Goal: Find specific page/section: Find specific page/section

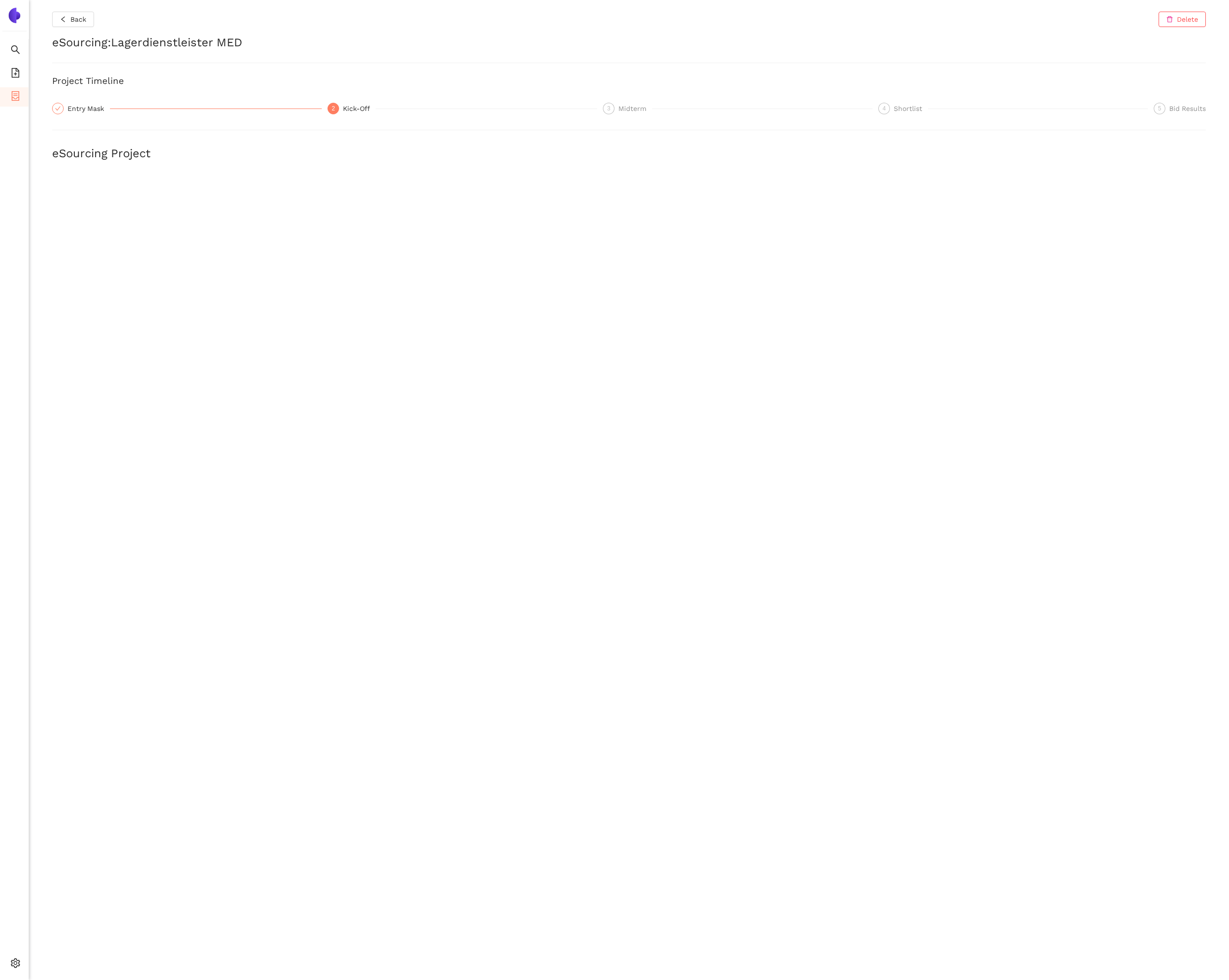
scroll to position [158, 0]
click at [15, 100] on icon "container" at bounding box center [15, 96] width 8 height 9
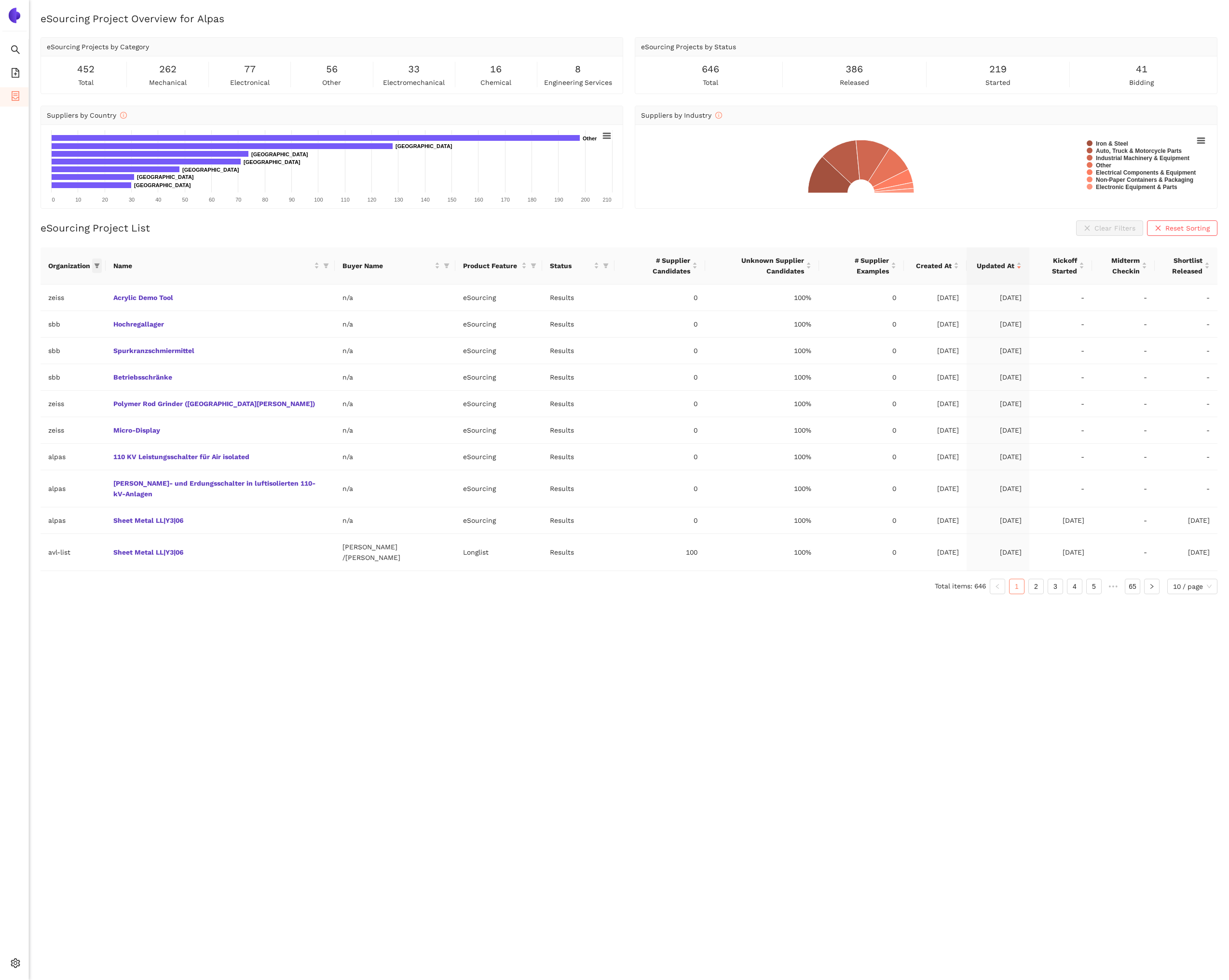
click at [95, 263] on icon "filter" at bounding box center [97, 266] width 6 height 6
click at [78, 282] on input "text" at bounding box center [67, 286] width 84 height 11
type input "zeis"
click at [77, 304] on span "zeiss" at bounding box center [55, 308] width 84 height 11
checkbox input "true"
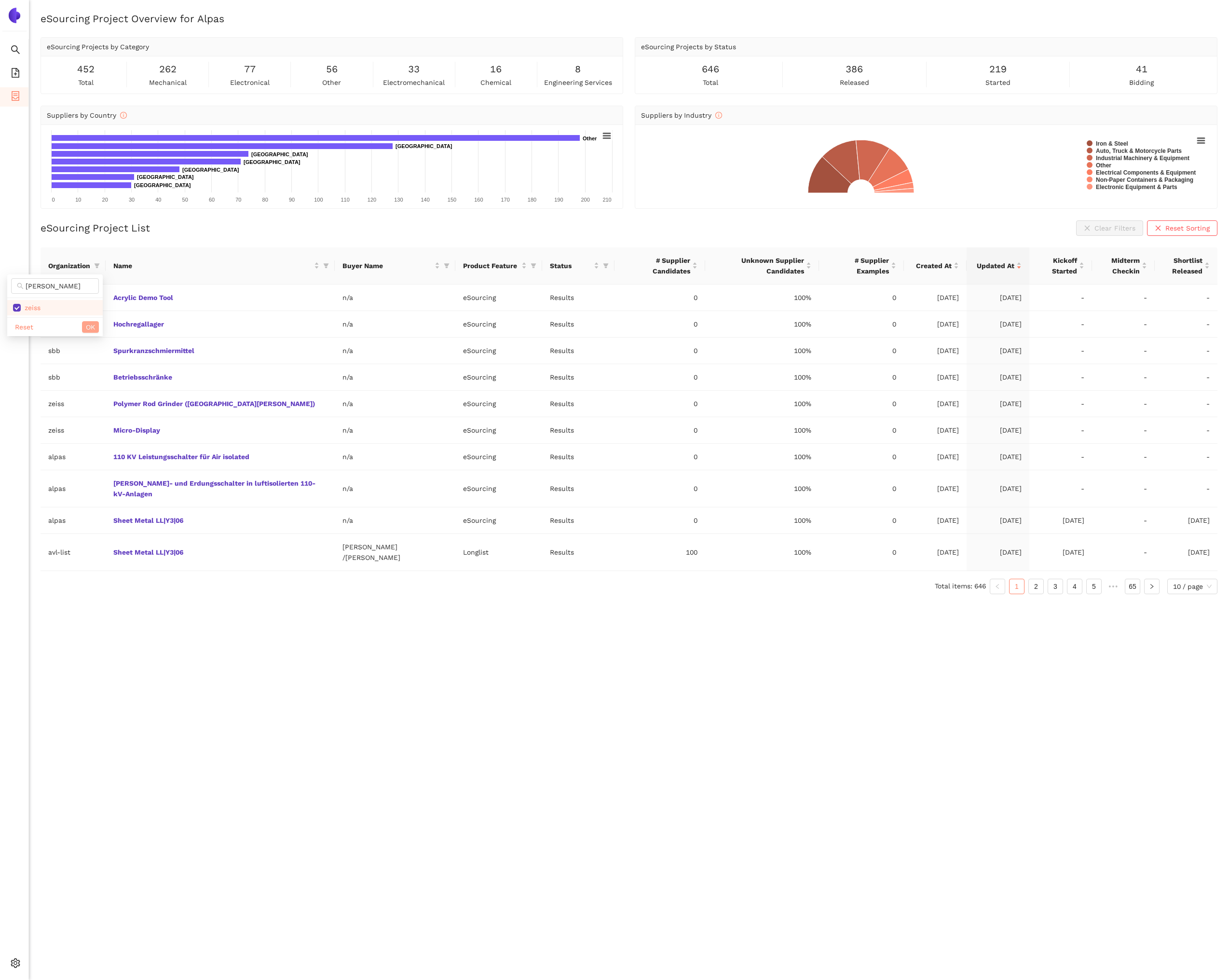
click at [92, 329] on span "OK" at bounding box center [91, 327] width 9 height 11
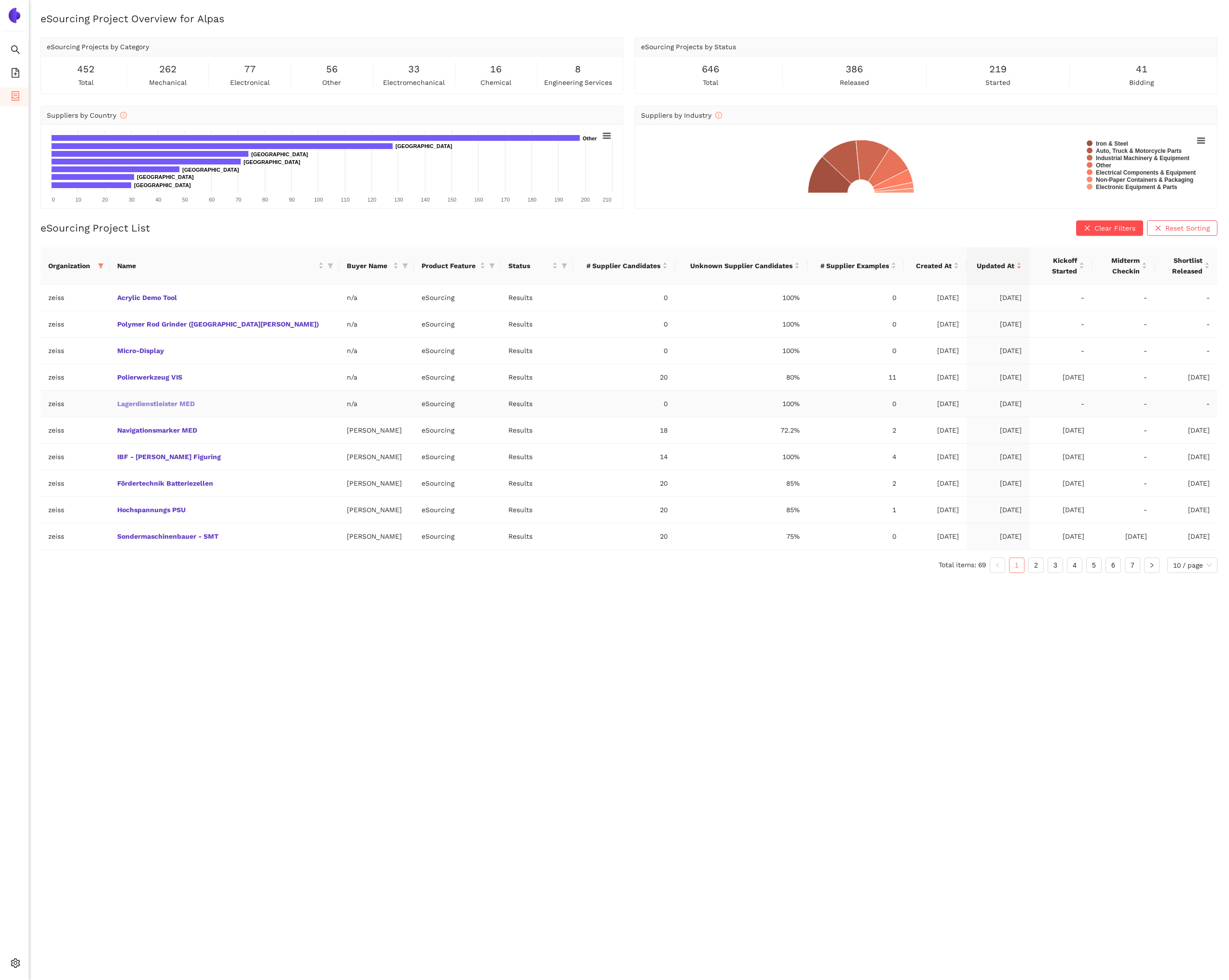
click at [0, 0] on link "Lagerdienstleister MED" at bounding box center [0, 0] width 0 height 0
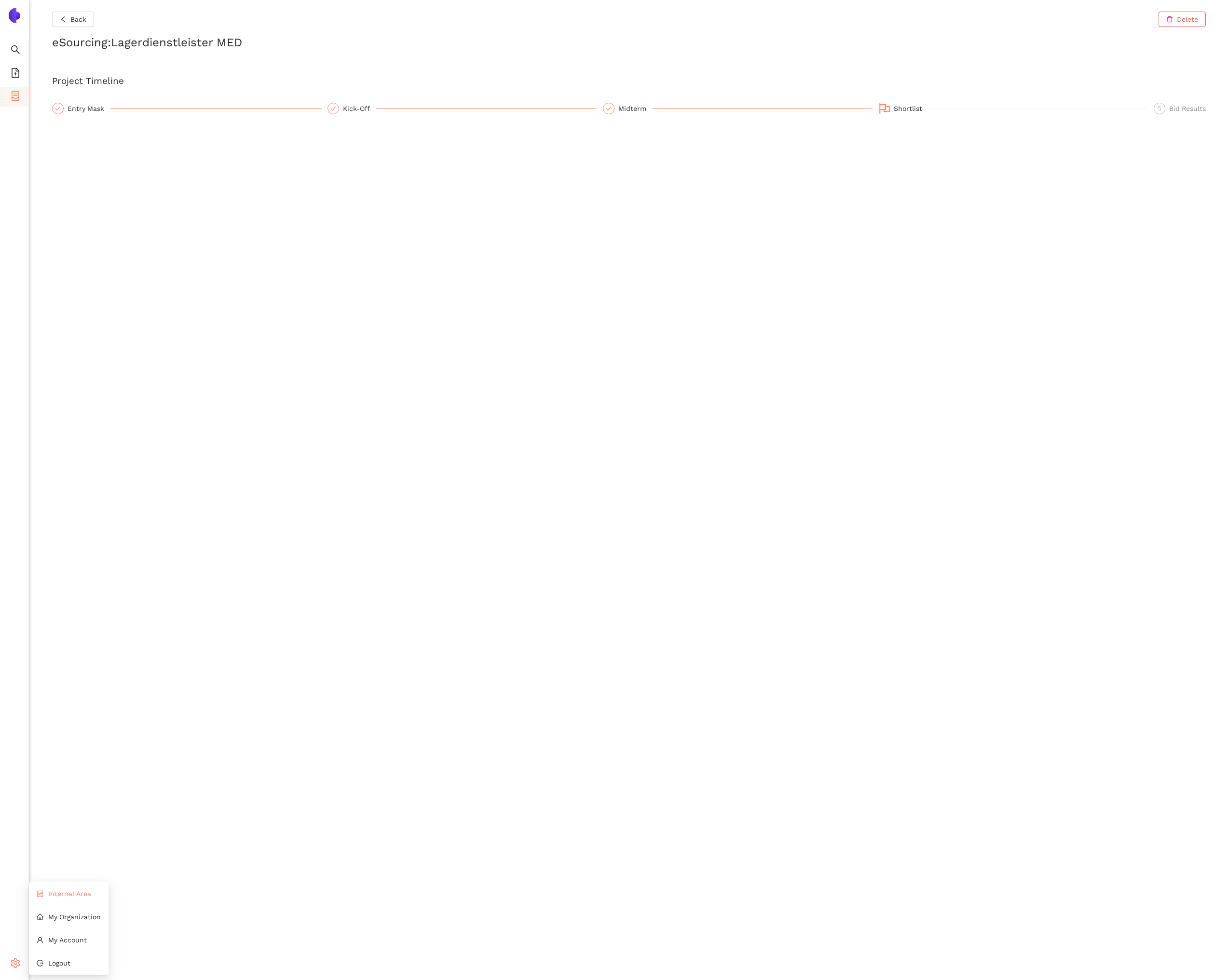
click at [50, 896] on span "Internal Area" at bounding box center [70, 893] width 43 height 8
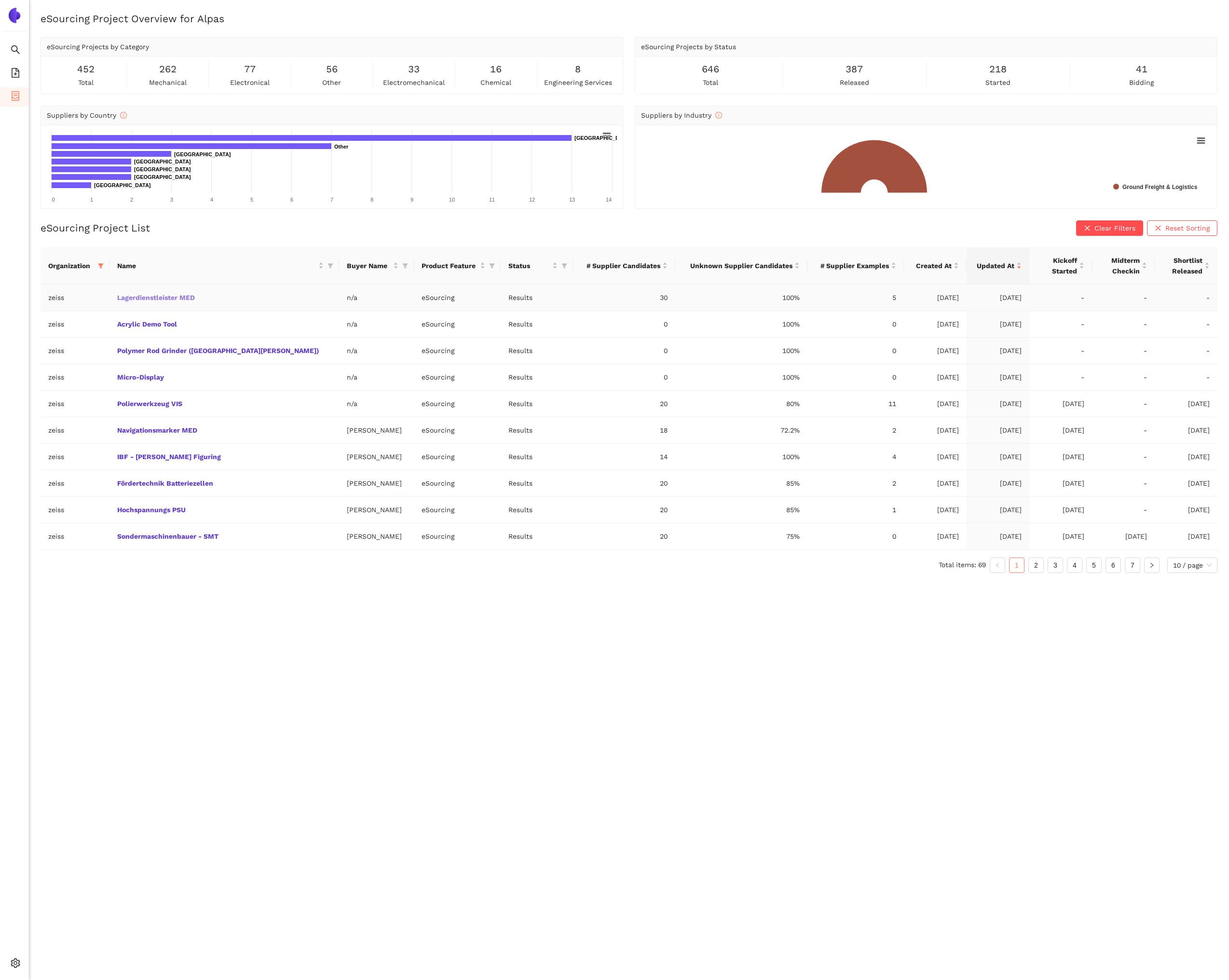
click at [0, 0] on link "Lagerdienstleister MED" at bounding box center [0, 0] width 0 height 0
